Goal: Task Accomplishment & Management: Use online tool/utility

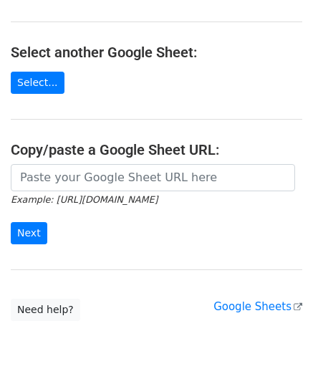
scroll to position [143, 0]
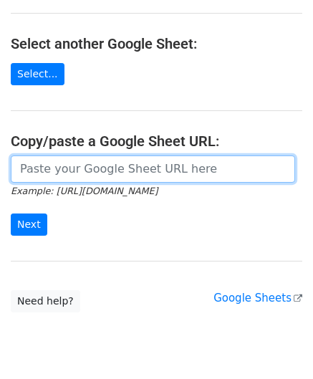
click at [71, 169] on input "url" at bounding box center [153, 169] width 285 height 27
paste input "[URL][DOMAIN_NAME]"
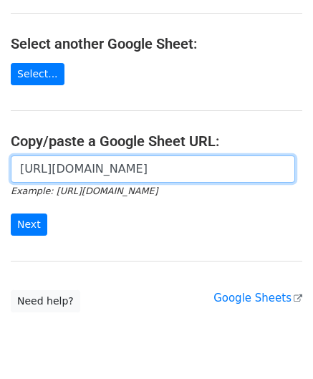
scroll to position [0, 331]
type input "[URL][DOMAIN_NAME]"
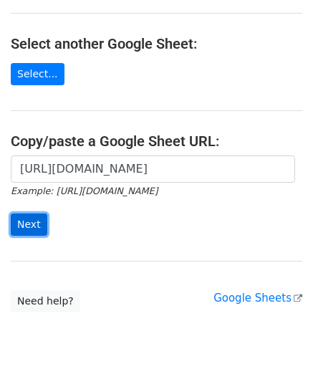
scroll to position [0, 0]
click at [34, 222] on input "Next" at bounding box center [29, 225] width 37 height 22
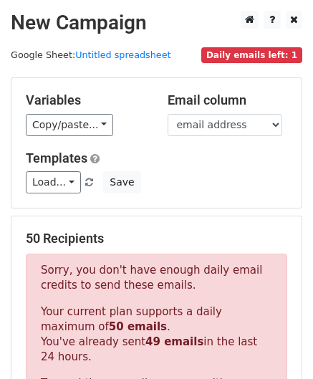
scroll to position [484, 0]
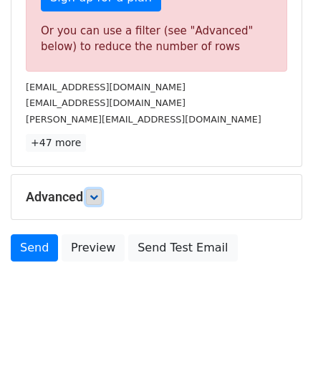
click at [95, 197] on icon at bounding box center [94, 197] width 9 height 9
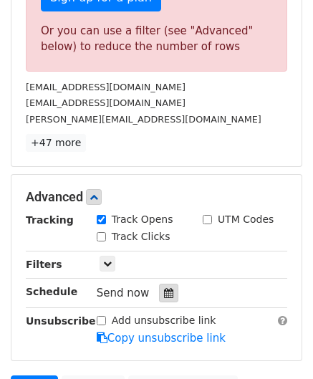
click at [164, 292] on icon at bounding box center [168, 293] width 9 height 10
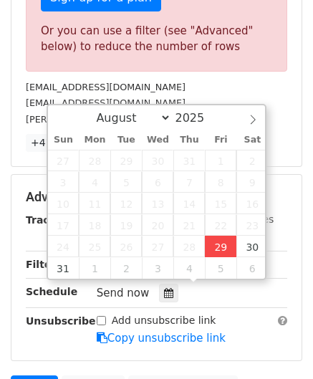
type input "[DATE] 12:00"
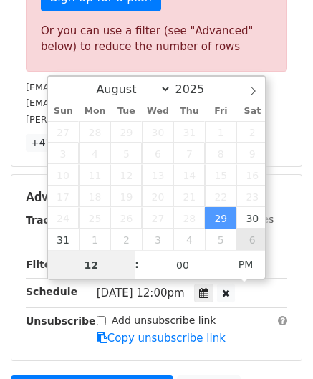
paste input "0"
type input "10"
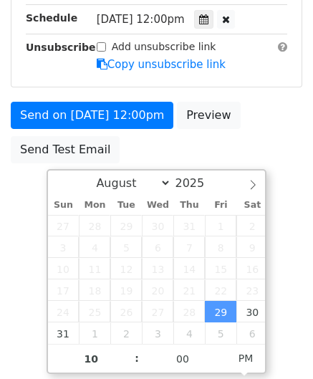
type input "[DATE] 22:00"
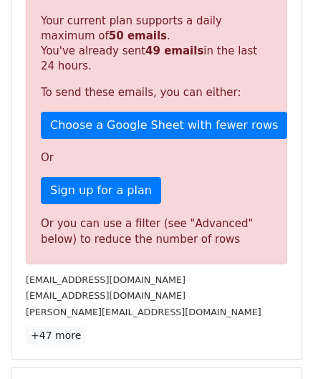
scroll to position [658, 0]
